Goal: Find specific page/section: Find specific page/section

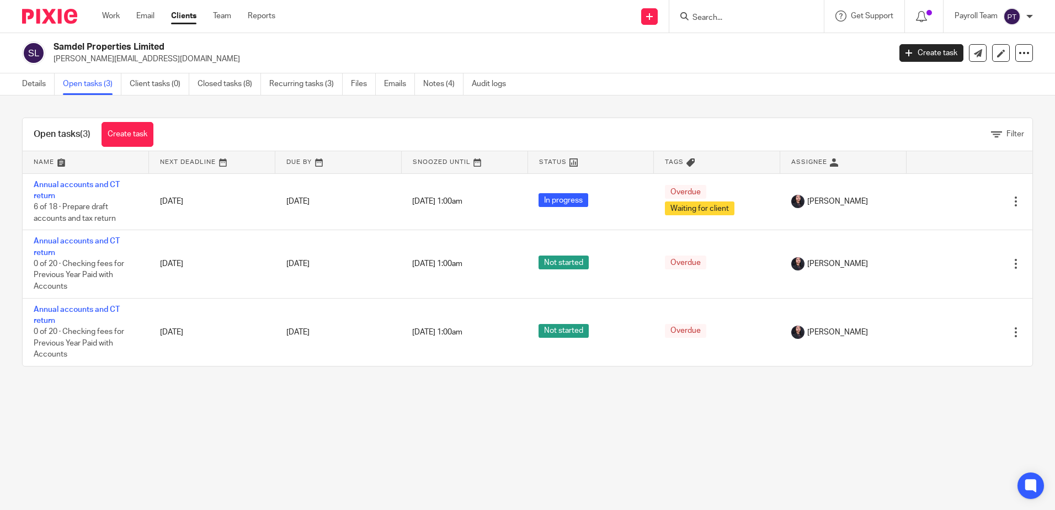
click at [728, 19] on input "Search" at bounding box center [740, 18] width 99 height 10
paste input "Change Please Ukpf Ltd"
type input "Change Please Ukpf Ltd"
click button "submit" at bounding box center [0, 0] width 0 height 0
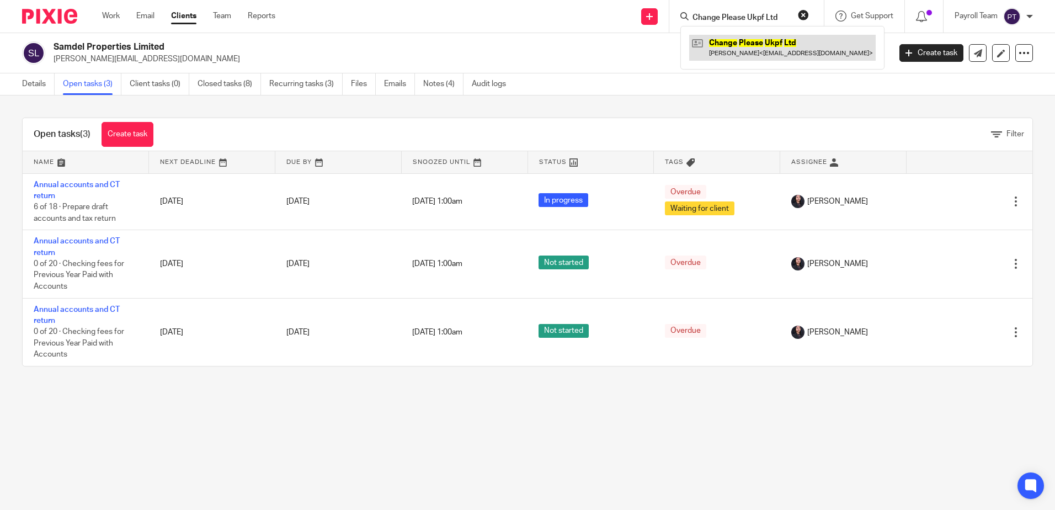
click at [737, 49] on link at bounding box center [782, 47] width 187 height 25
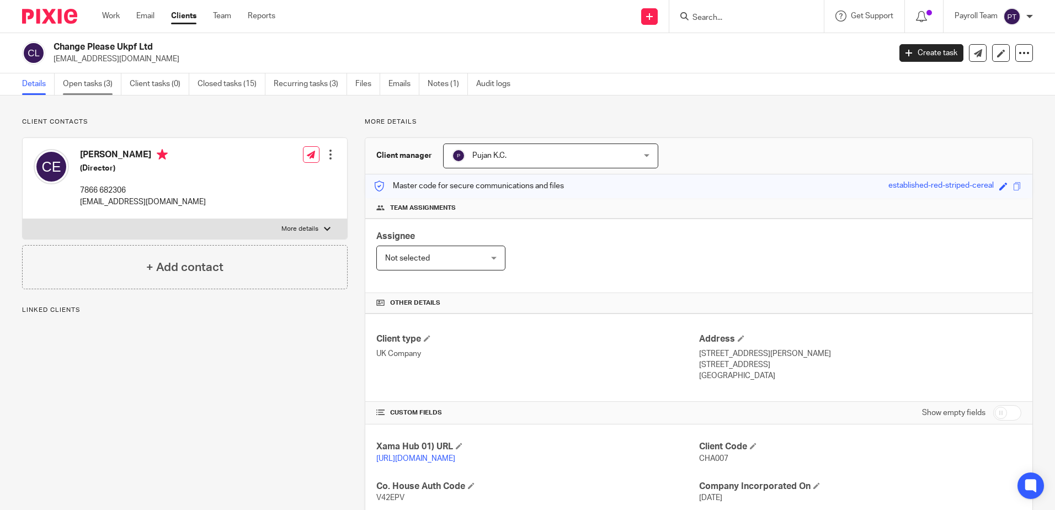
click at [95, 80] on link "Open tasks (3)" at bounding box center [92, 84] width 58 height 22
